Goal: Task Accomplishment & Management: Manage account settings

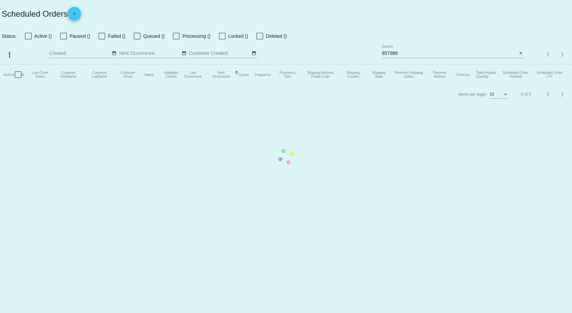
checkbox input "false"
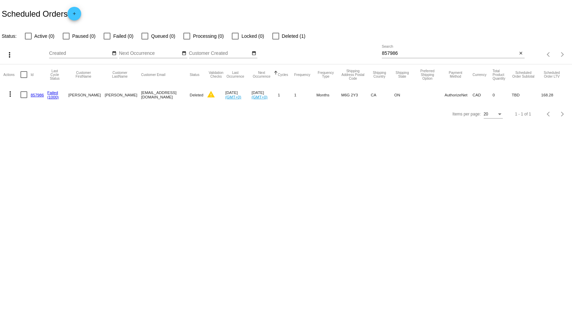
click at [413, 54] on input "857986" at bounding box center [449, 53] width 135 height 5
drag, startPoint x: 405, startPoint y: 56, endPoint x: 306, endPoint y: 47, distance: 99.1
click at [310, 49] on div "more_vert Sep Jan Feb Mar [DATE]" at bounding box center [286, 52] width 572 height 24
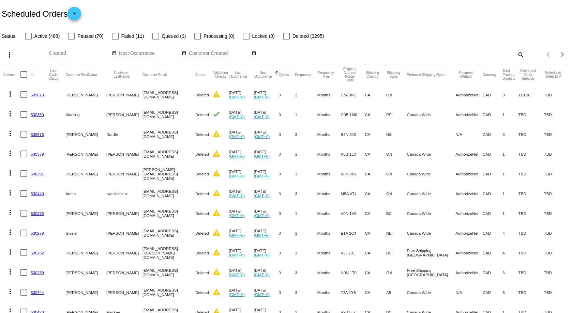
click at [518, 55] on mat-icon "search" at bounding box center [520, 54] width 8 height 11
click at [485, 53] on input "Search" at bounding box center [453, 53] width 142 height 5
paste input "[EMAIL_ADDRESS][DOMAIN_NAME]"
type input "[EMAIL_ADDRESS][DOMAIN_NAME]"
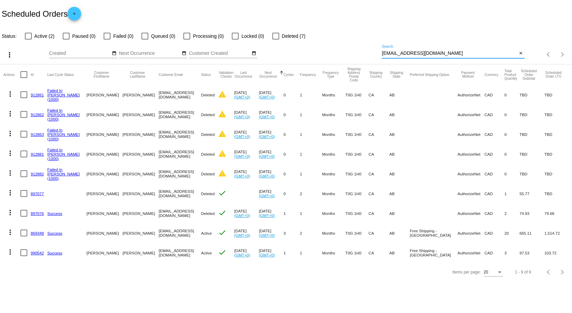
click at [36, 253] on link "990542" at bounding box center [37, 253] width 13 height 4
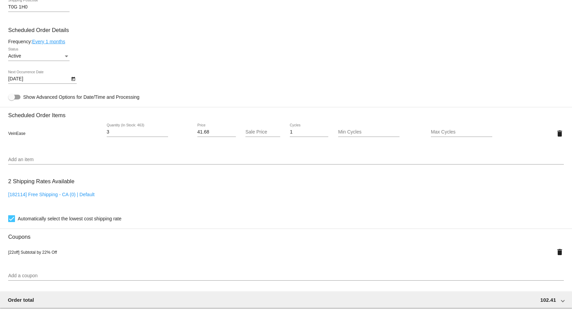
scroll to position [273, 0]
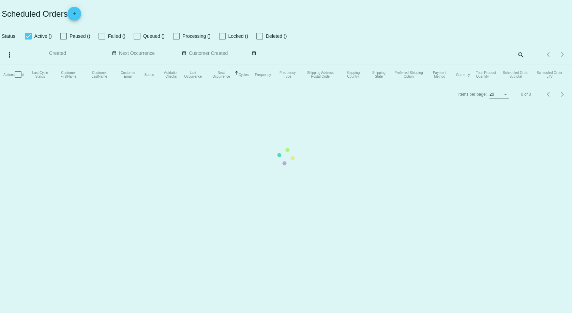
checkbox input "false"
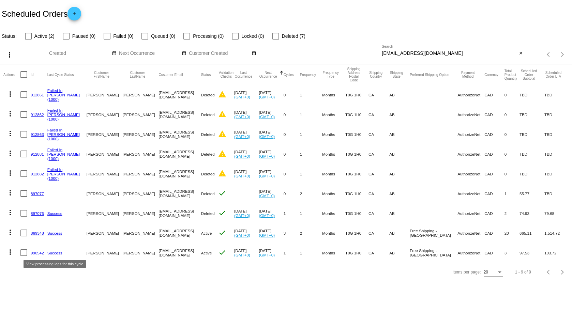
click at [36, 229] on mat-cell "869348" at bounding box center [39, 233] width 17 height 20
drag, startPoint x: 37, startPoint y: 233, endPoint x: 50, endPoint y: 234, distance: 13.0
click at [37, 233] on link "869348" at bounding box center [37, 233] width 13 height 4
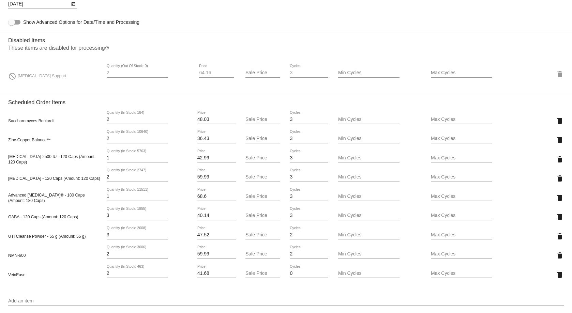
scroll to position [477, 0]
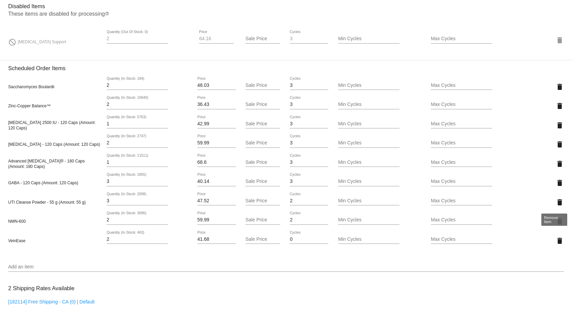
click at [555, 199] on mat-icon "delete" at bounding box center [559, 202] width 8 height 8
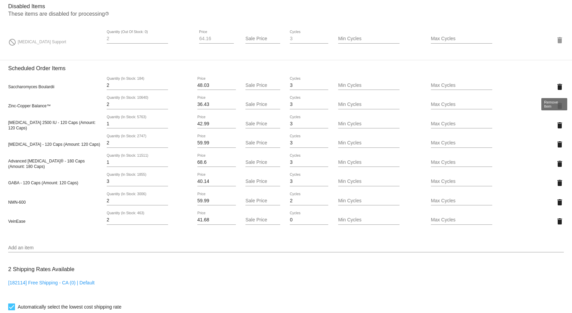
click at [555, 85] on mat-icon "delete" at bounding box center [559, 87] width 8 height 8
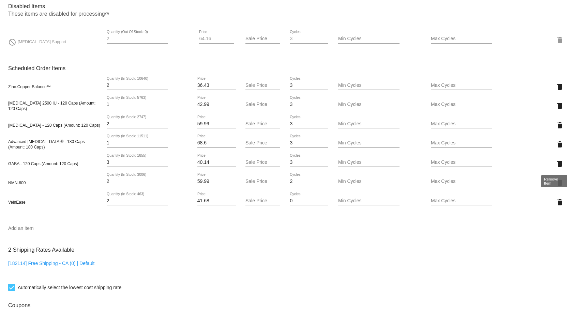
click at [555, 165] on mat-icon "delete" at bounding box center [559, 164] width 8 height 8
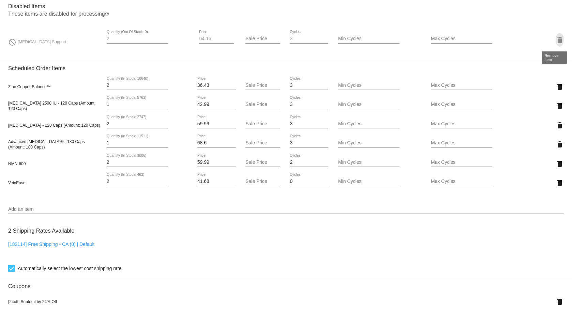
click at [555, 41] on mat-icon "delete" at bounding box center [559, 40] width 8 height 8
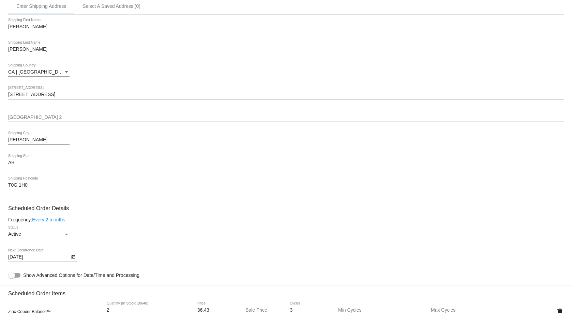
scroll to position [428, 0]
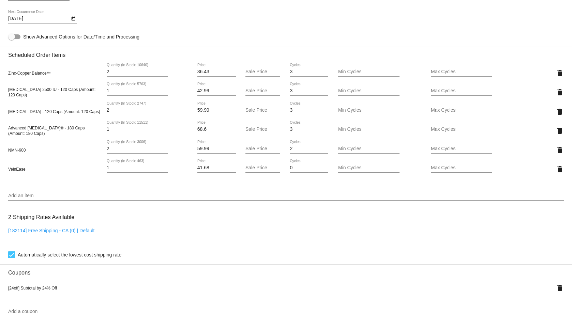
type input "1"
click at [165, 169] on input "1" at bounding box center [137, 167] width 61 height 5
type input "1"
click at [163, 72] on input "1" at bounding box center [137, 71] width 61 height 5
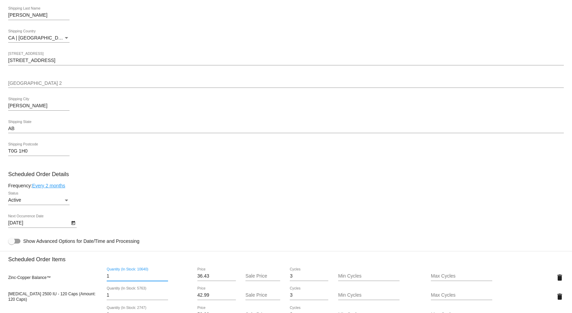
click at [73, 223] on icon "Open calendar" at bounding box center [73, 223] width 5 height 8
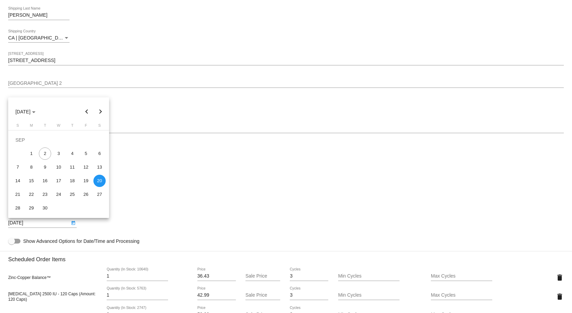
click at [101, 111] on button "Next month" at bounding box center [101, 112] width 14 height 14
click at [99, 111] on button "Next month" at bounding box center [101, 112] width 14 height 14
click at [71, 181] on div "20" at bounding box center [72, 181] width 12 height 12
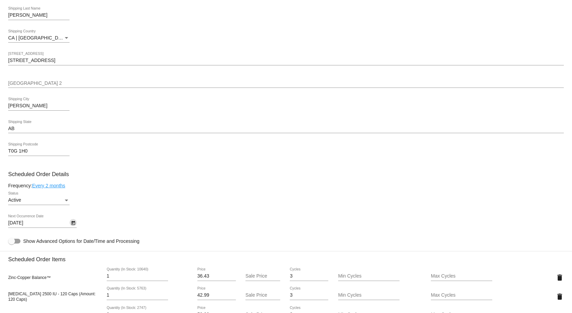
click at [73, 224] on icon "Open calendar" at bounding box center [73, 223] width 5 height 8
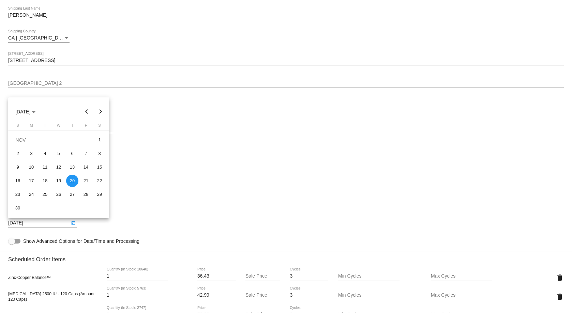
click at [86, 113] on button "Previous month" at bounding box center [87, 112] width 14 height 14
click at [33, 182] on div "20" at bounding box center [31, 181] width 12 height 12
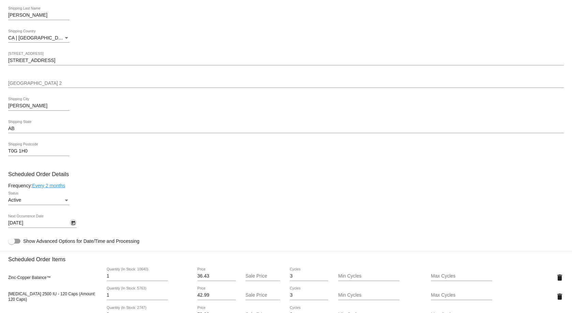
click at [72, 223] on icon "Open calendar" at bounding box center [73, 223] width 5 height 8
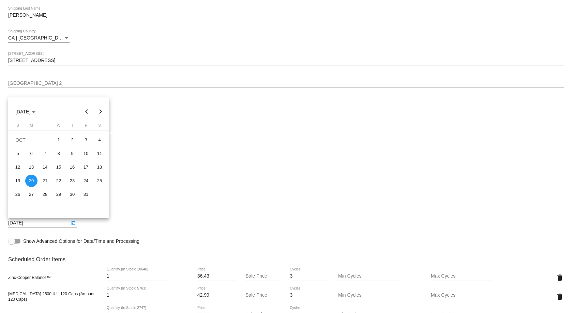
click at [57, 155] on div "8" at bounding box center [58, 154] width 12 height 12
type input "[DATE]"
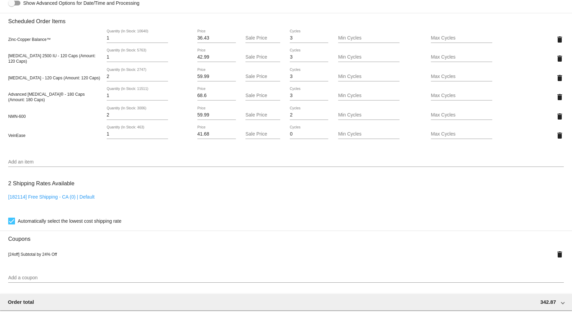
scroll to position [633, 0]
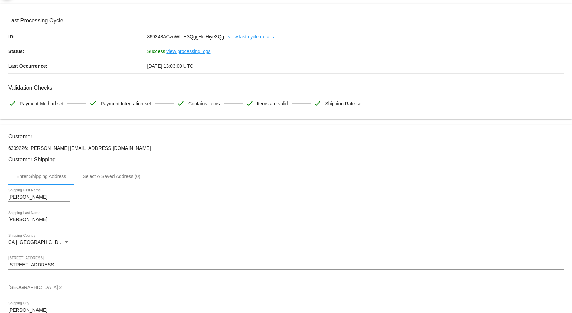
scroll to position [0, 0]
